Goal: Transaction & Acquisition: Purchase product/service

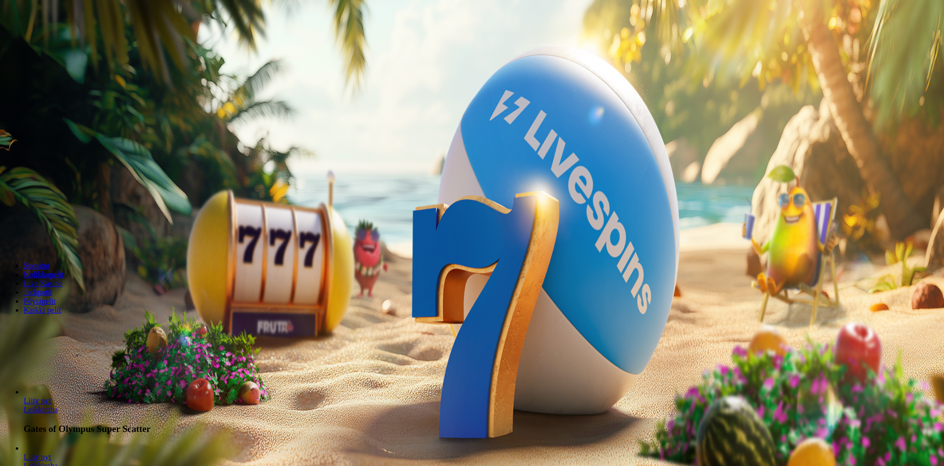
click at [44, 75] on div "Talletus € 0.00 Kirjaudu Kasino Live Kasino Tarjoukset" at bounding box center [472, 53] width 937 height 45
click at [52, 41] on button "Kirjaudu" at bounding box center [68, 36] width 32 height 10
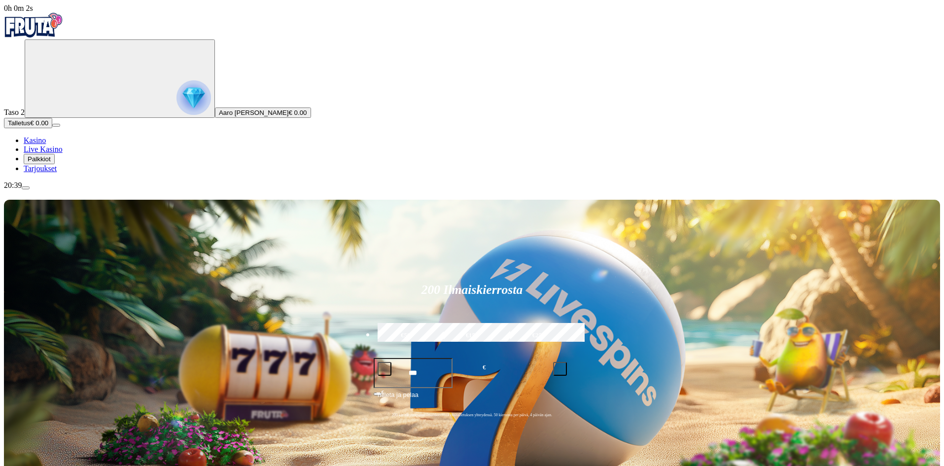
click at [52, 128] on button "Talletus € 0.00" at bounding box center [28, 123] width 48 height 10
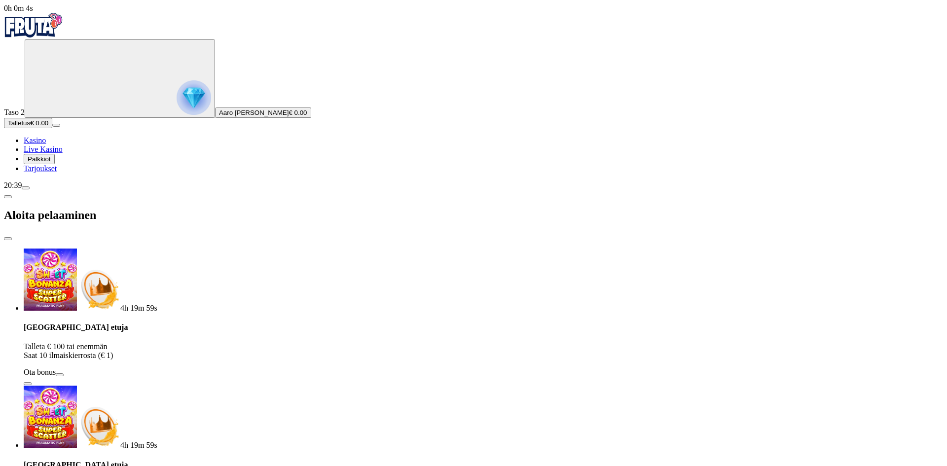
type input "*"
drag, startPoint x: 175, startPoint y: 289, endPoint x: 122, endPoint y: 280, distance: 53.5
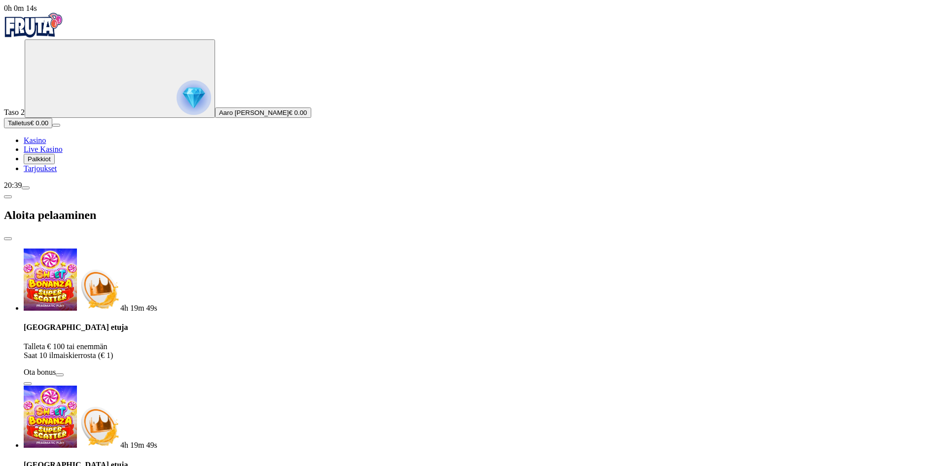
click at [51, 163] on span "Palkkiot" at bounding box center [39, 158] width 23 height 7
